Goal: Task Accomplishment & Management: Manage account settings

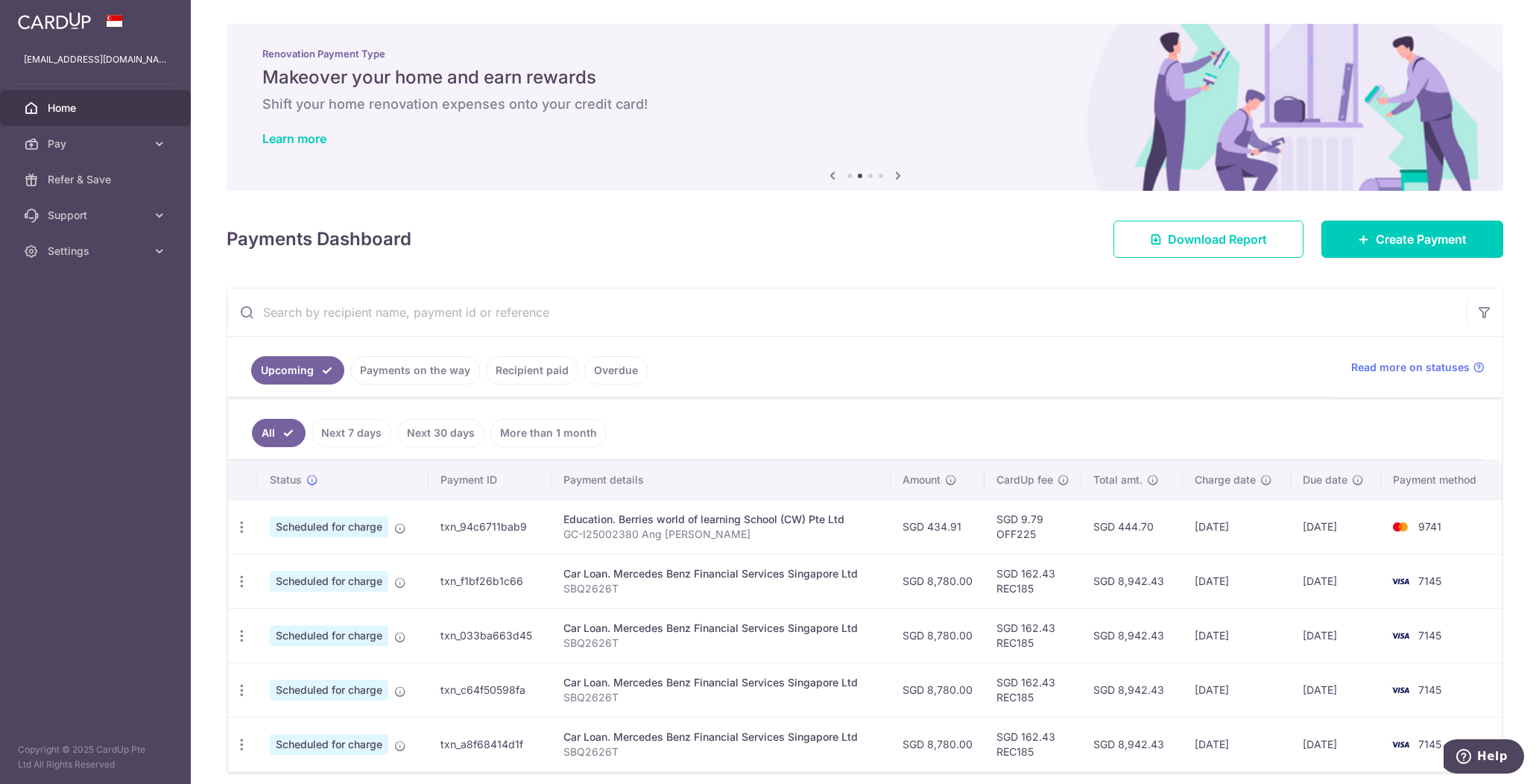
scroll to position [61, 0]
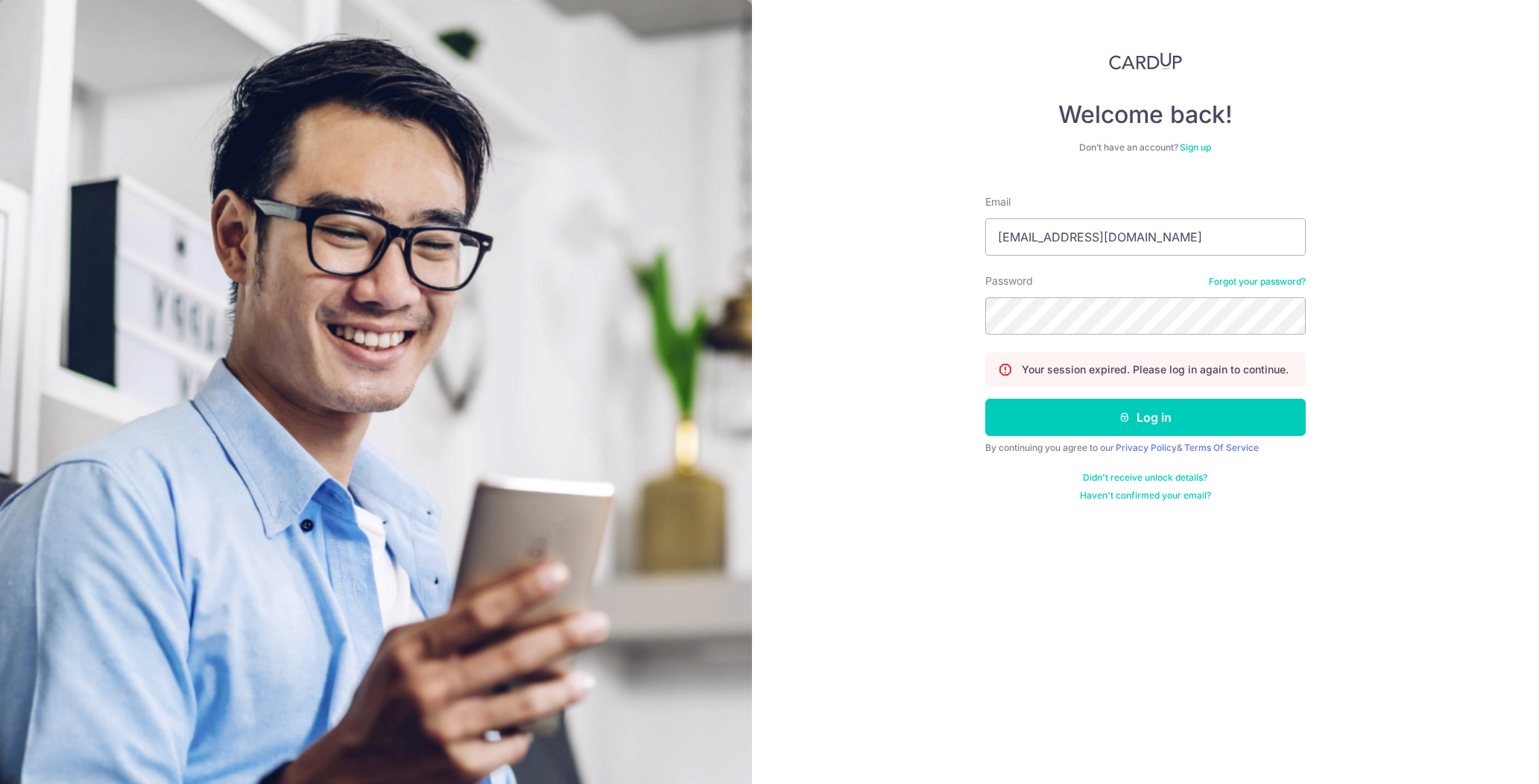
type input "[EMAIL_ADDRESS][DOMAIN_NAME]"
click at [985, 399] on button "Log in" at bounding box center [1146, 417] width 321 height 37
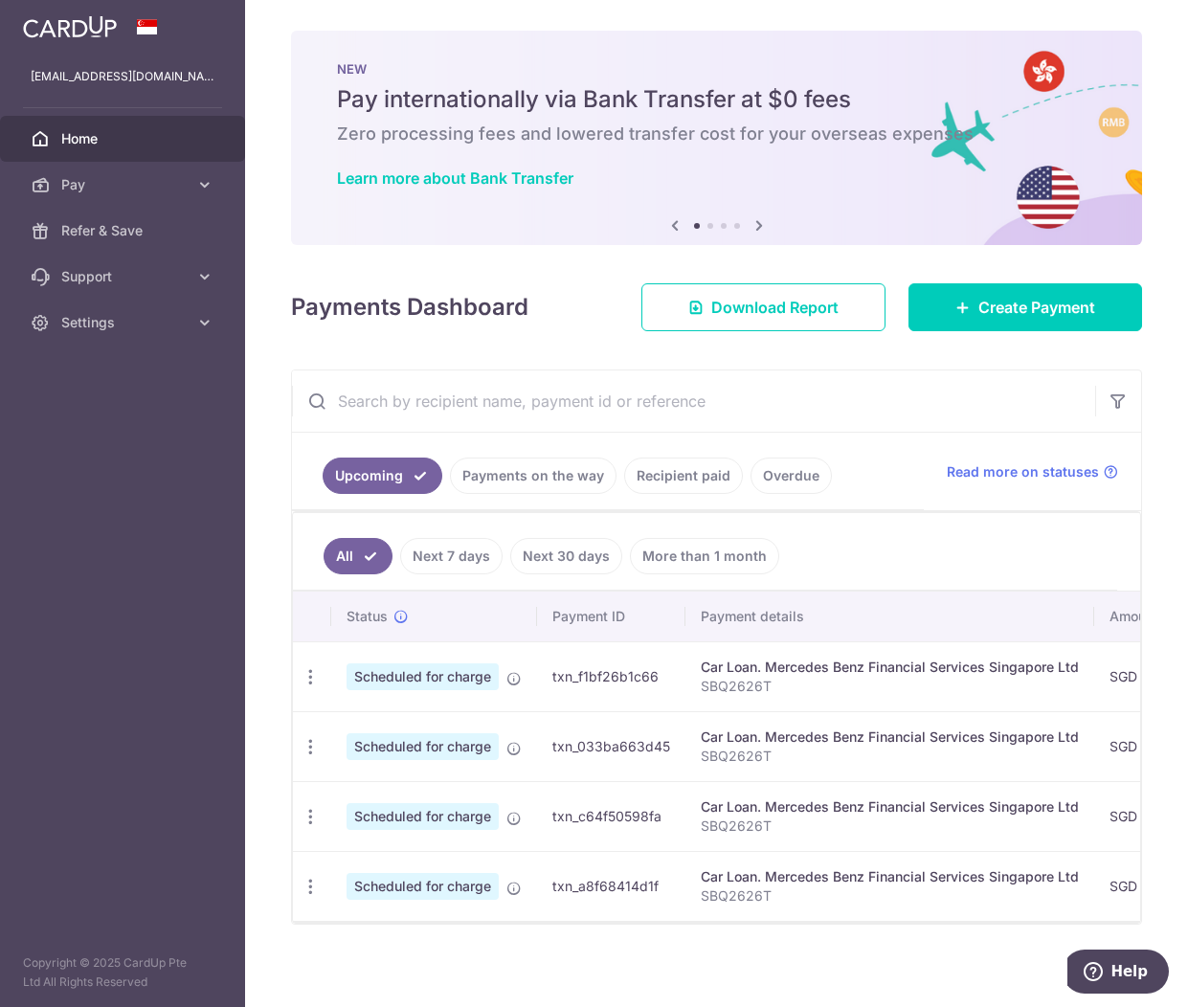
click at [578, 480] on link "Payments on the way" at bounding box center [533, 476] width 167 height 36
